Goal: Browse casually

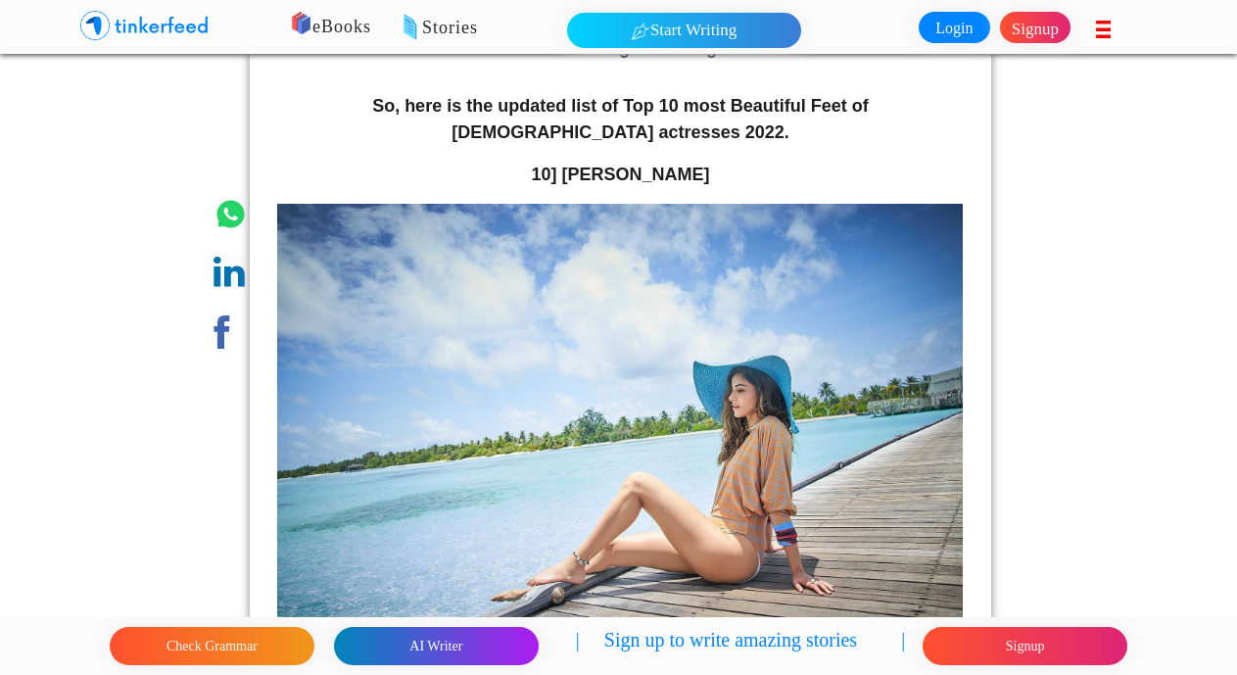
scroll to position [705, 0]
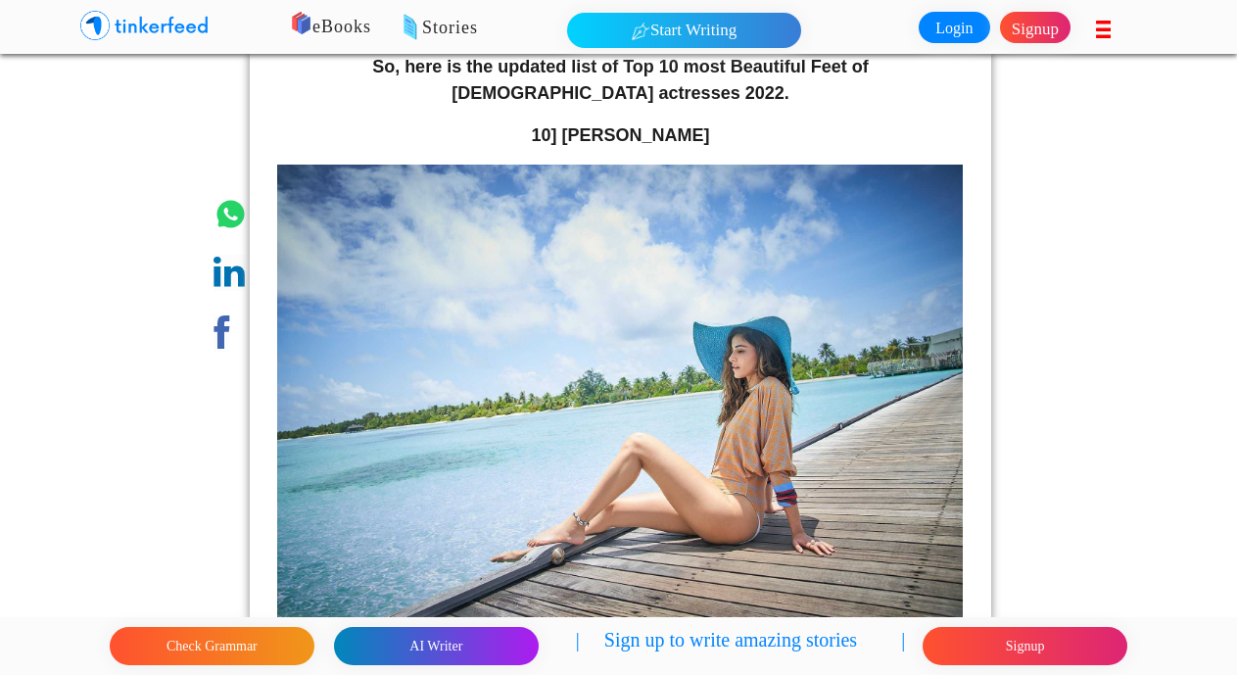
click at [855, 379] on img at bounding box center [620, 393] width 686 height 457
click at [858, 379] on img at bounding box center [620, 393] width 686 height 457
click at [859, 379] on img at bounding box center [620, 393] width 686 height 457
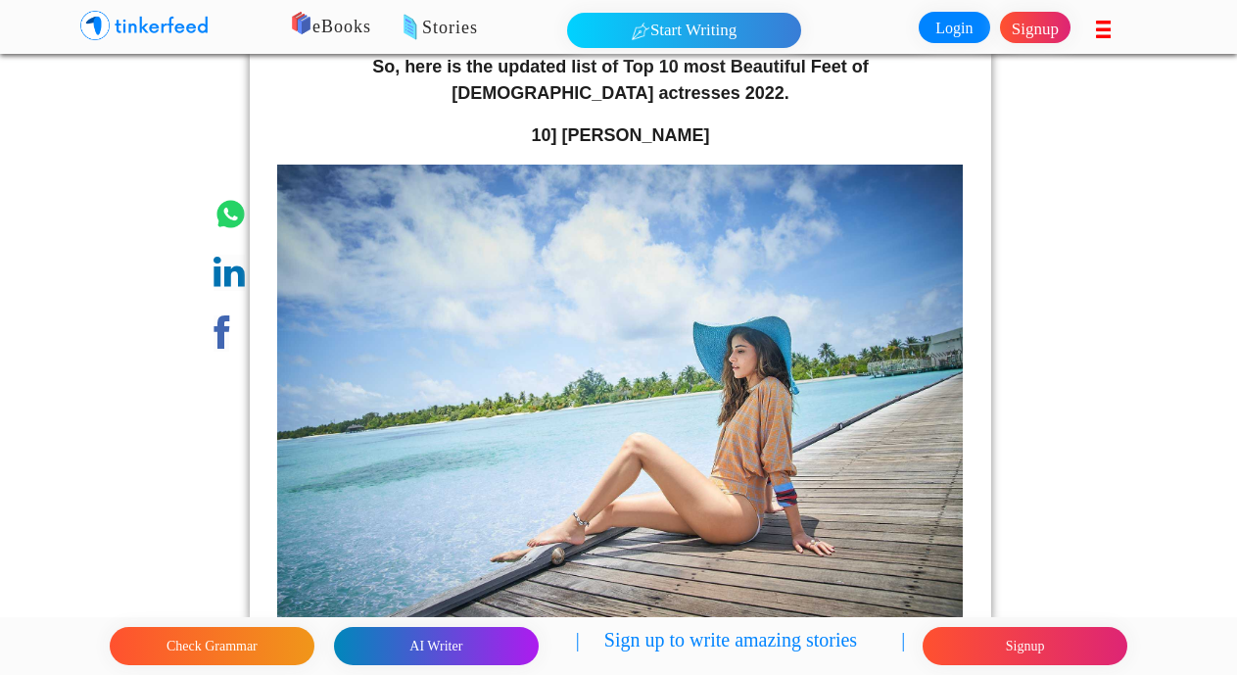
click at [859, 379] on img at bounding box center [620, 393] width 686 height 457
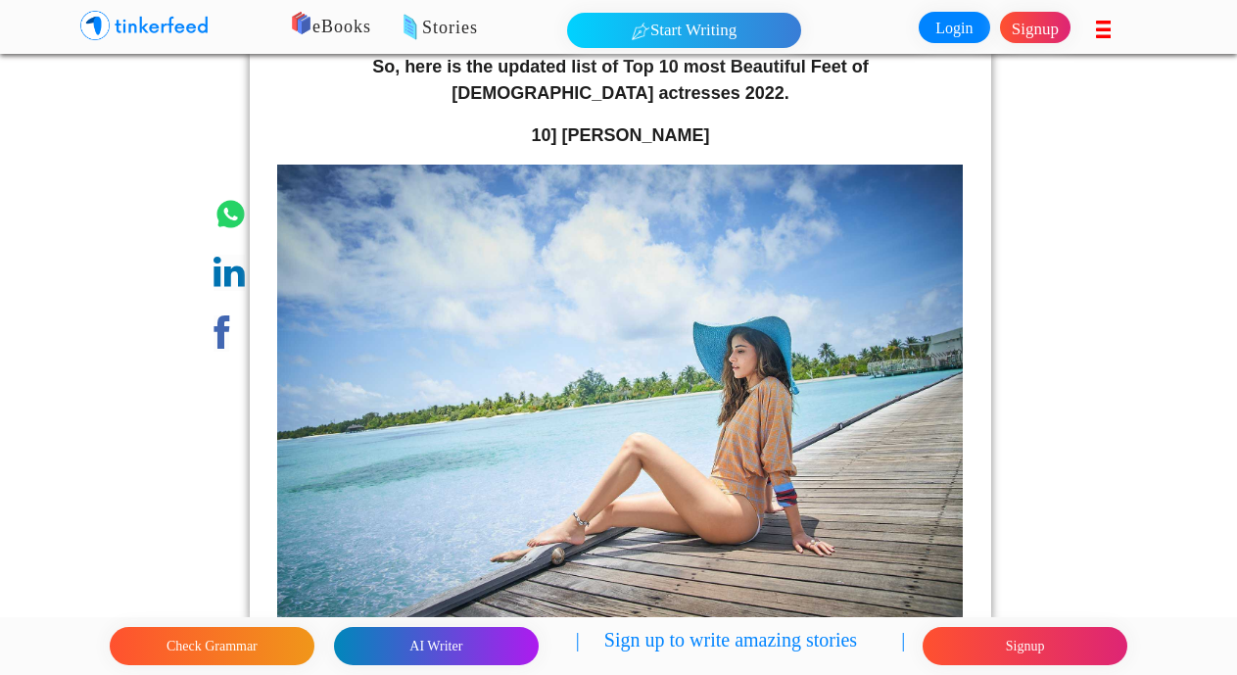
click at [859, 379] on img at bounding box center [620, 393] width 686 height 457
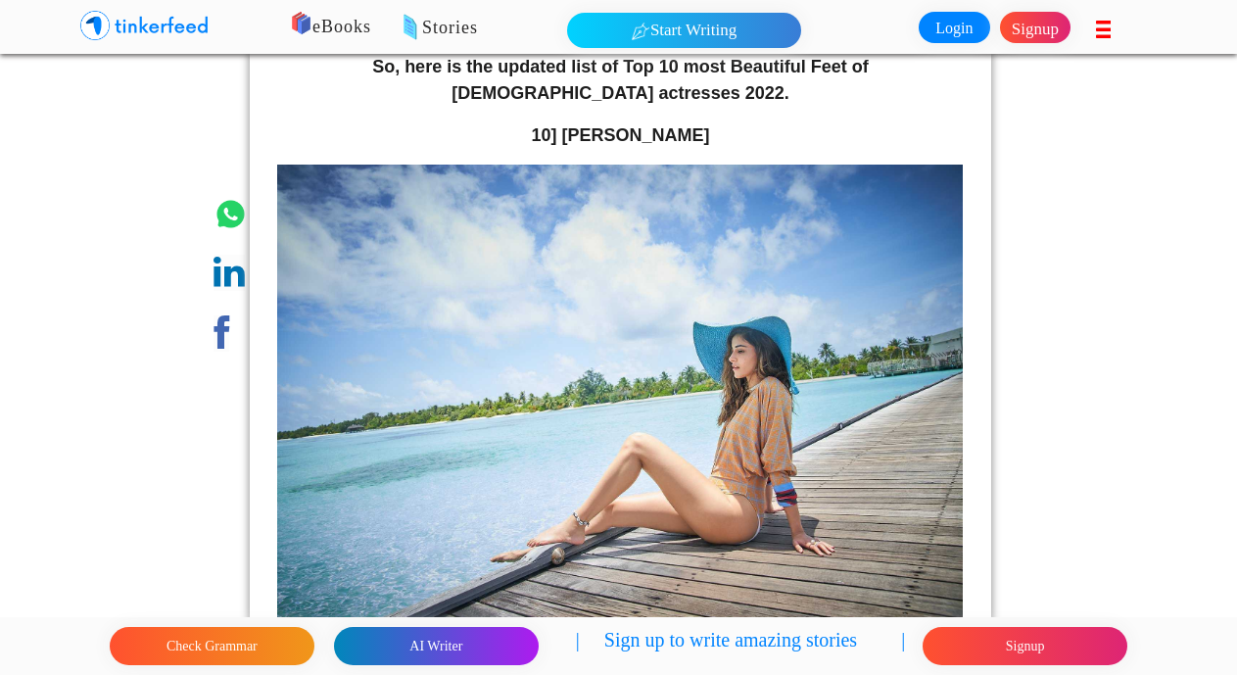
click at [720, 486] on img at bounding box center [620, 393] width 686 height 457
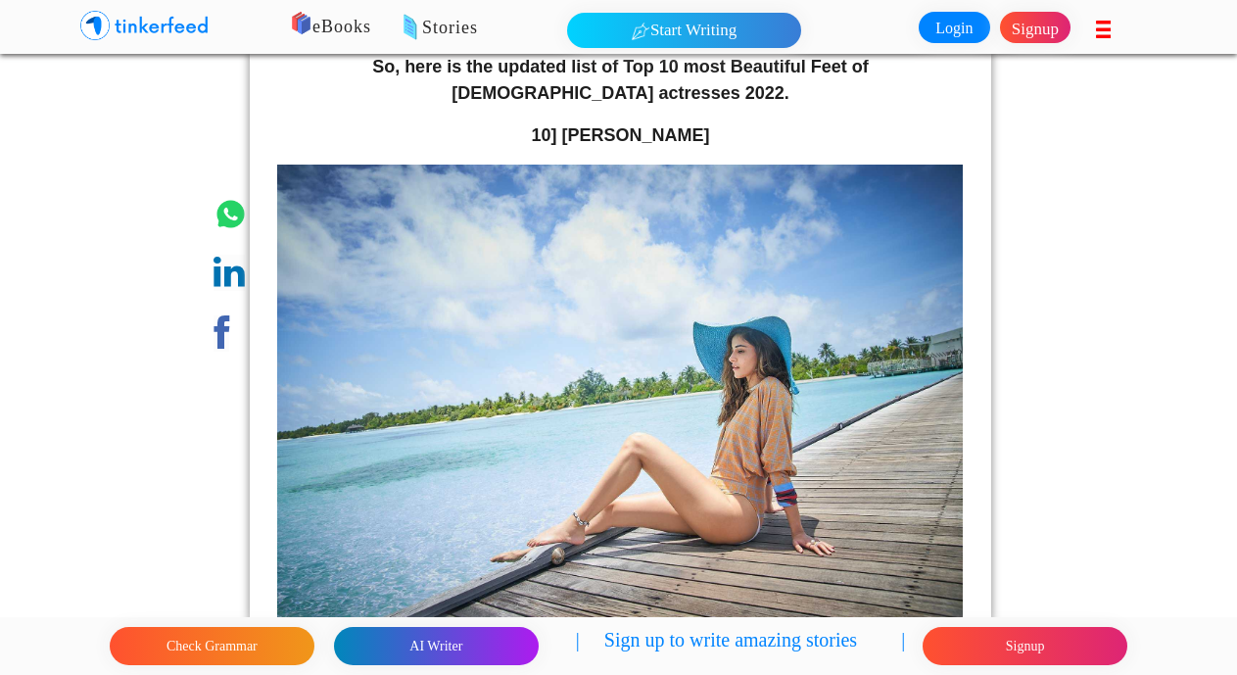
click at [530, 289] on img at bounding box center [620, 393] width 686 height 457
click at [580, 242] on img at bounding box center [620, 393] width 686 height 457
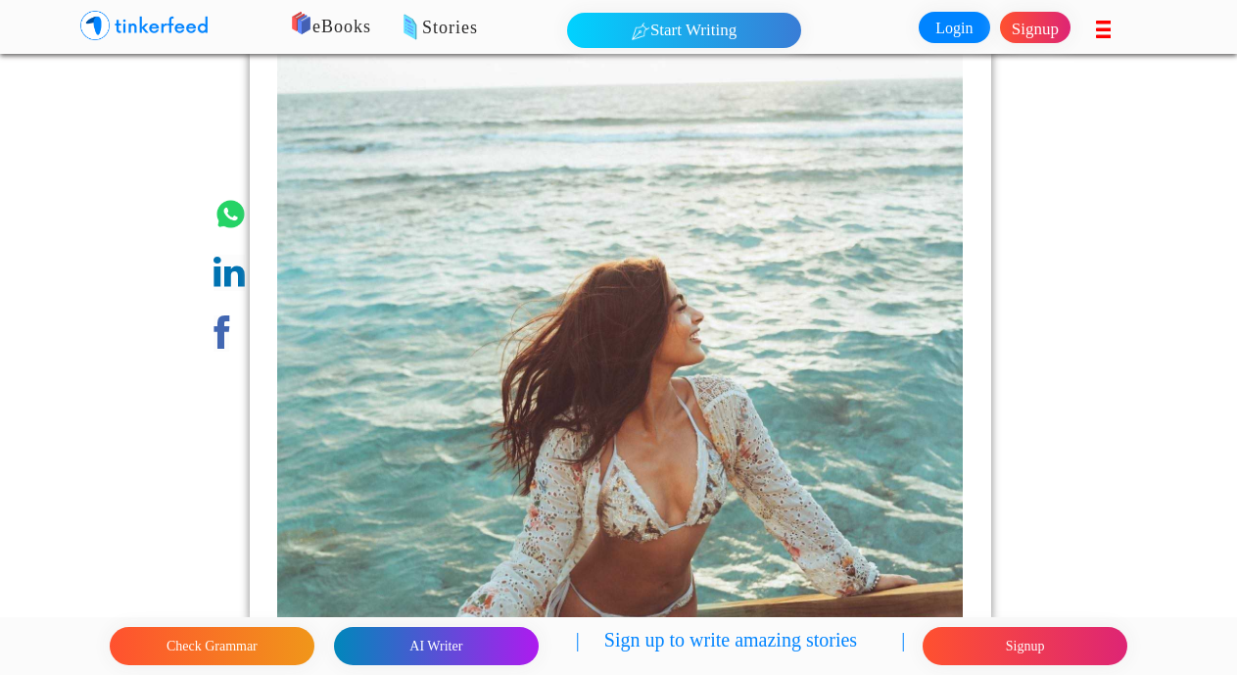
scroll to position [2351, 0]
